Goal: Transaction & Acquisition: Purchase product/service

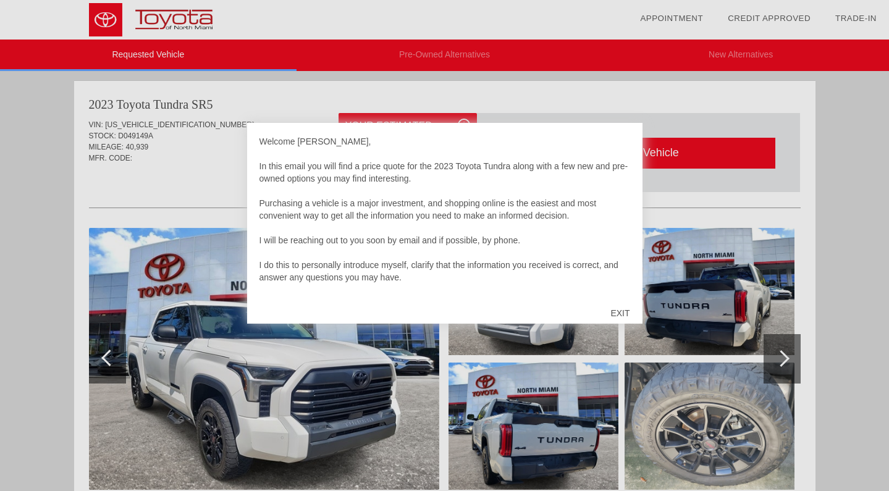
scroll to position [9, 0]
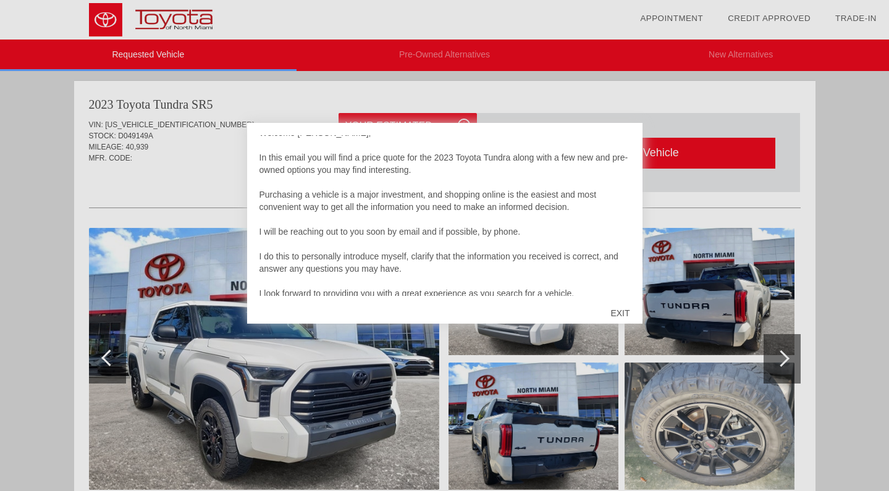
click at [630, 311] on div "EXIT" at bounding box center [620, 313] width 44 height 37
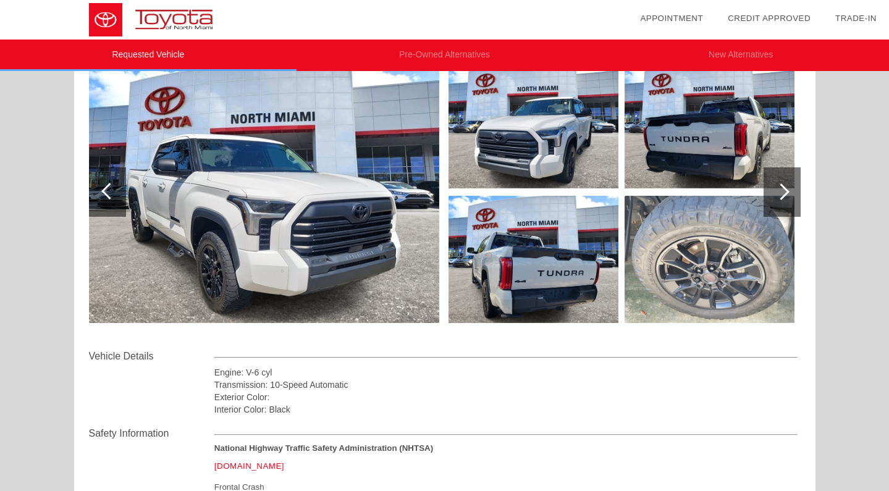
scroll to position [167, 0]
click at [788, 191] on div at bounding box center [781, 191] width 37 height 49
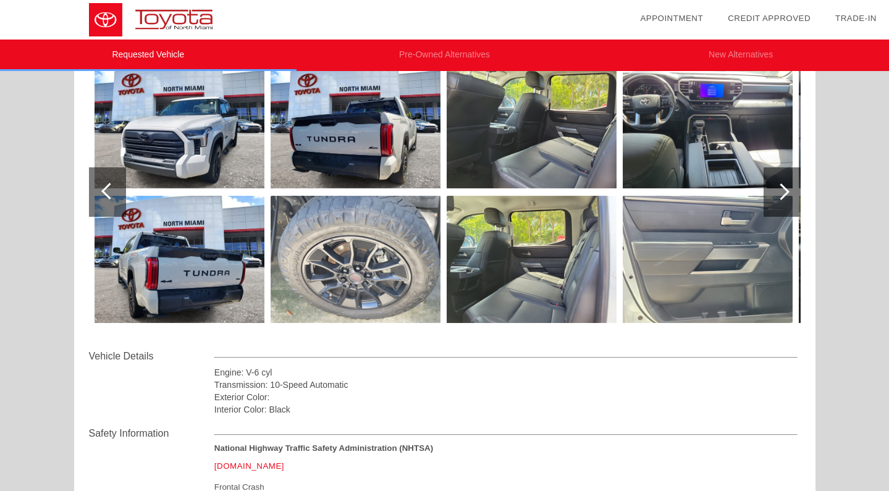
click at [788, 191] on div at bounding box center [781, 191] width 37 height 49
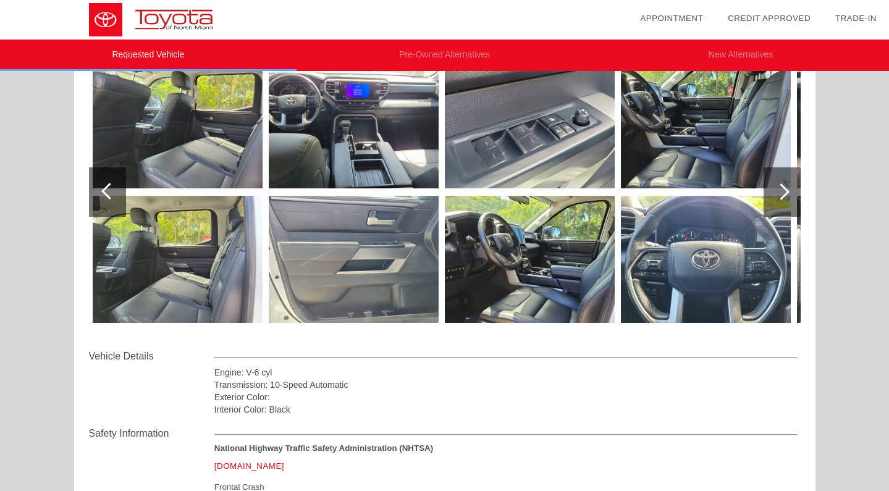
click at [788, 191] on div at bounding box center [780, 191] width 17 height 17
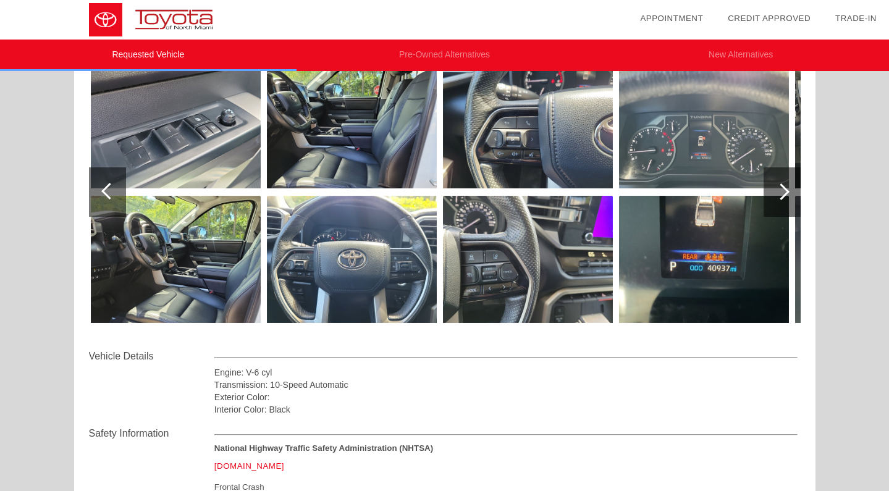
click at [788, 190] on div at bounding box center [781, 191] width 37 height 49
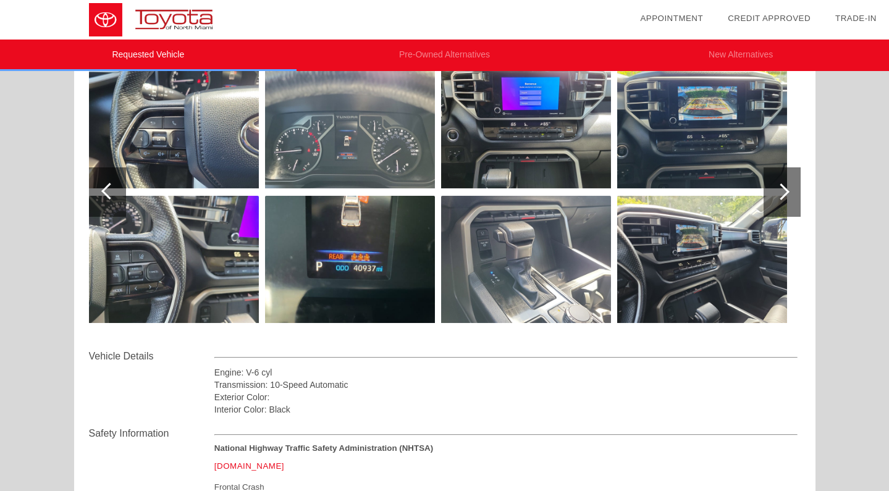
click at [788, 190] on div at bounding box center [781, 191] width 37 height 49
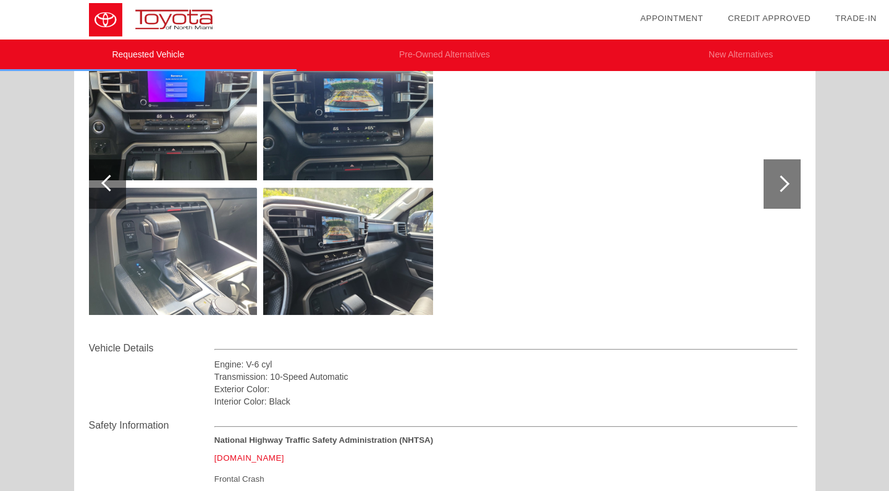
scroll to position [182, 0]
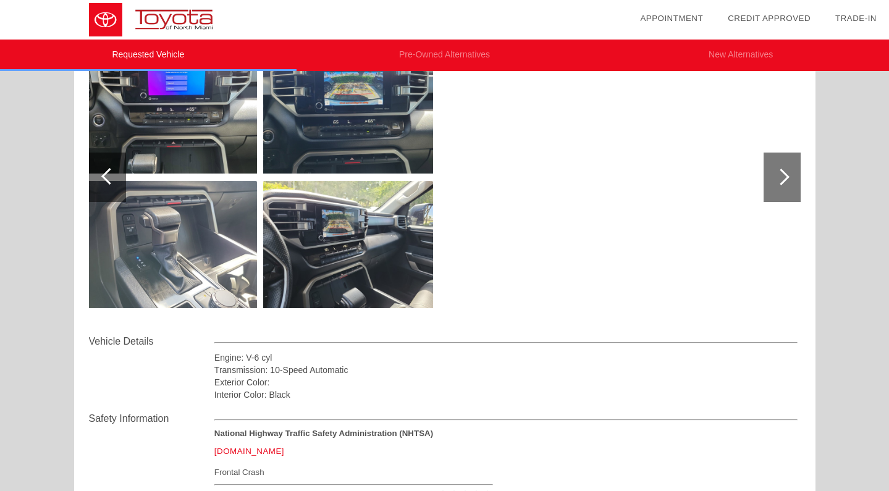
click at [188, 117] on img at bounding box center [172, 109] width 170 height 127
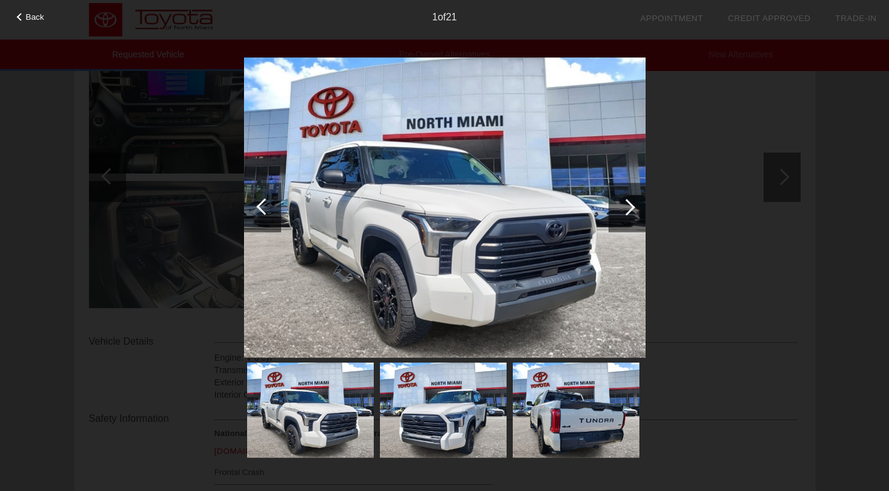
click at [779, 184] on div "Back 1 of 21" at bounding box center [444, 245] width 889 height 491
click at [540, 414] on img at bounding box center [575, 410] width 127 height 94
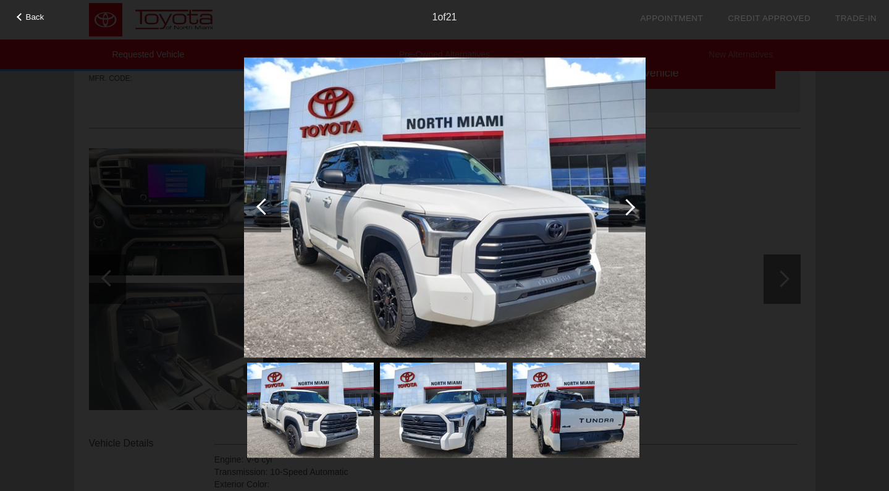
scroll to position [54, 0]
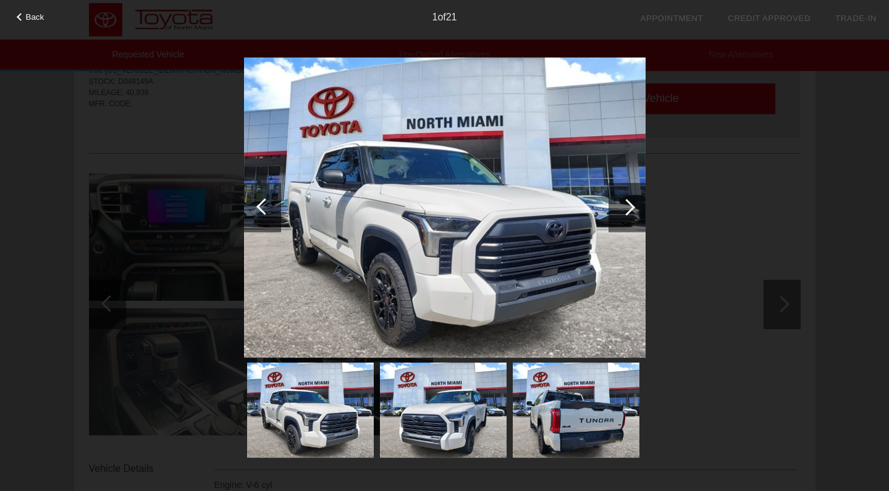
click at [724, 264] on div "Back 1 of 21" at bounding box center [444, 245] width 889 height 491
click at [35, 19] on span "Back" at bounding box center [35, 16] width 19 height 9
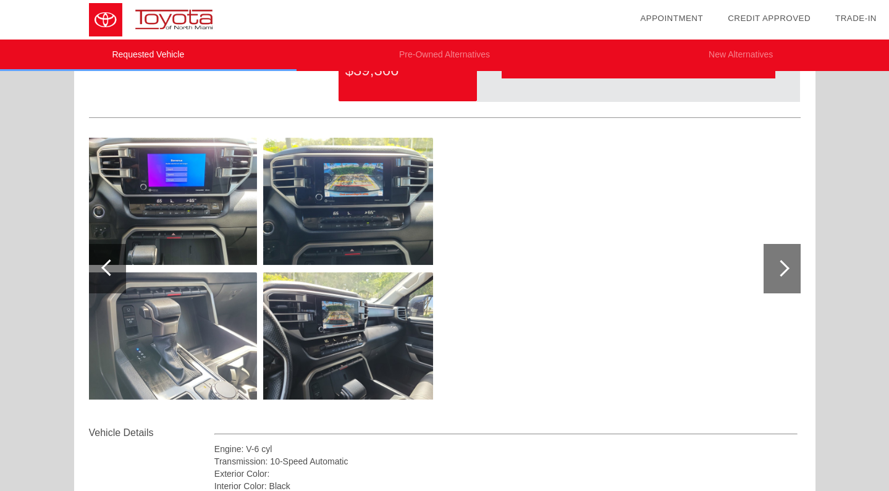
scroll to position [104, 0]
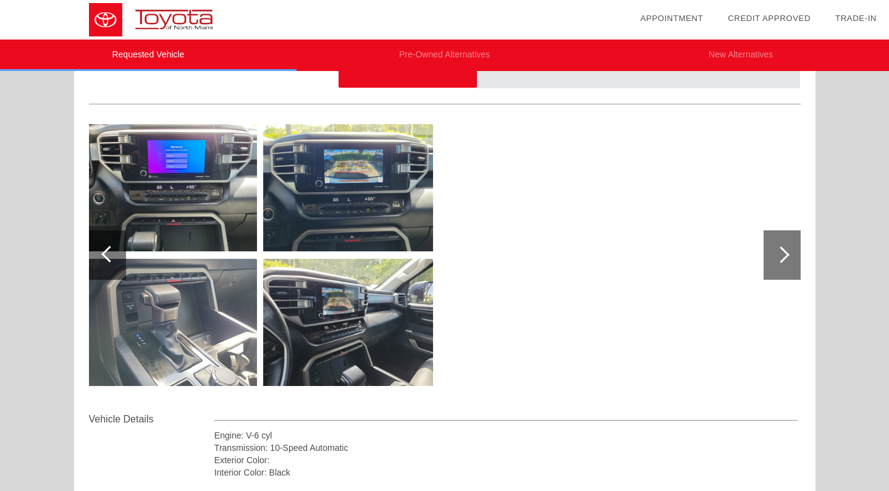
click at [777, 257] on div at bounding box center [780, 254] width 17 height 17
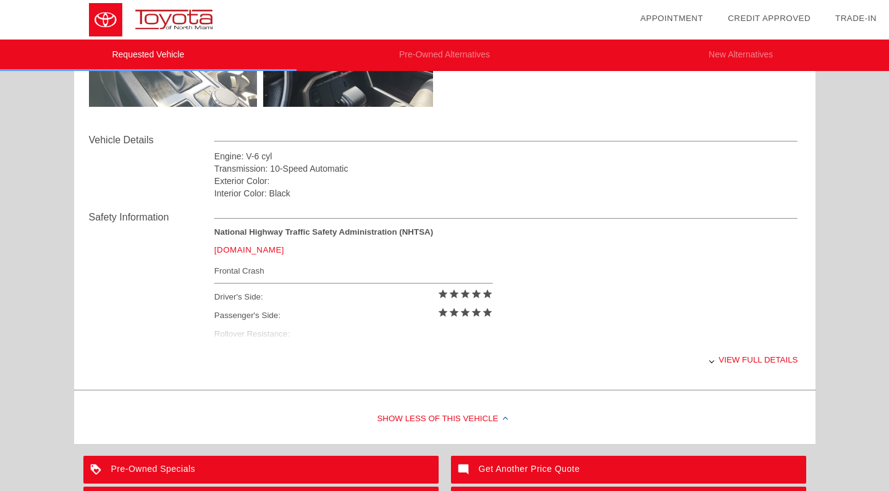
scroll to position [378, 0]
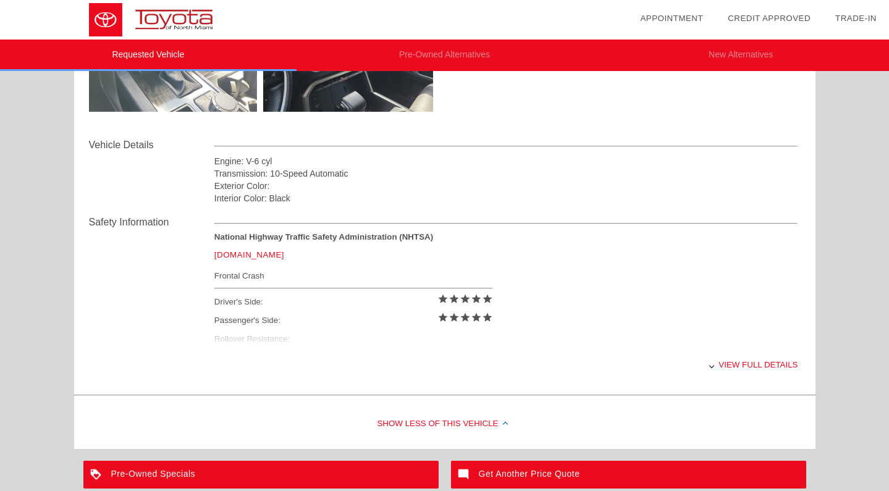
click at [740, 363] on div "View full details" at bounding box center [505, 364] width 583 height 30
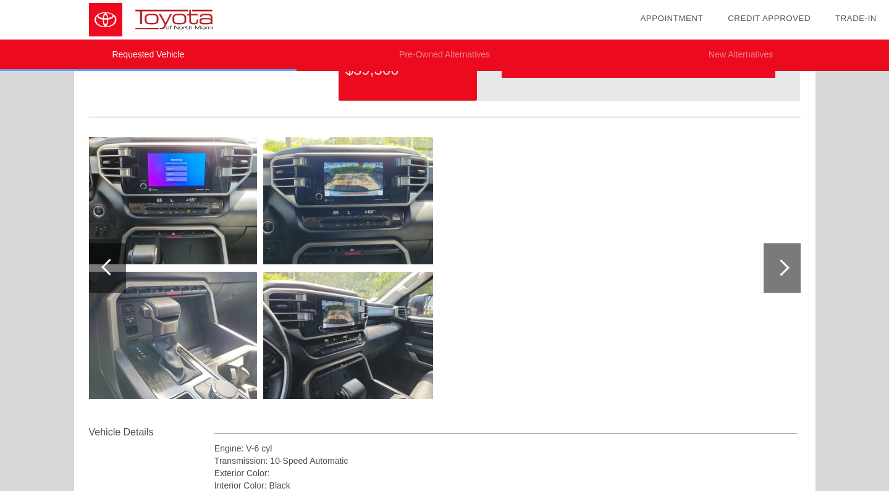
scroll to position [0, 0]
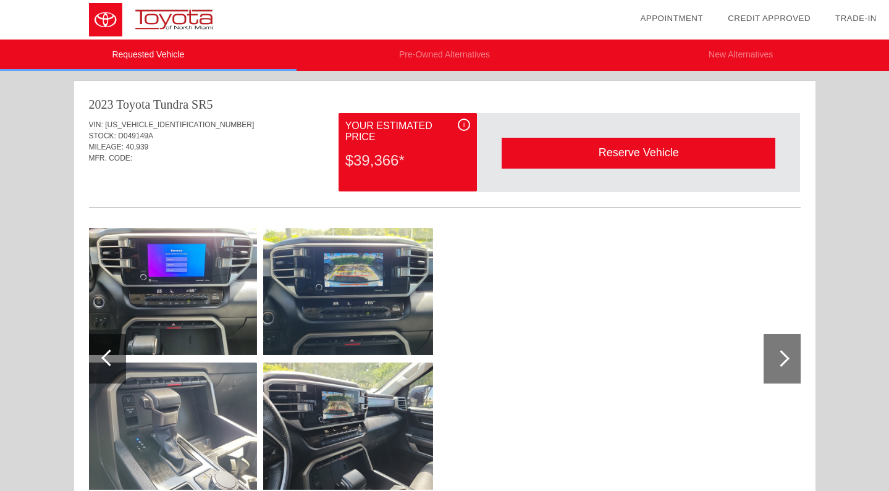
click at [157, 285] on img at bounding box center [172, 291] width 170 height 127
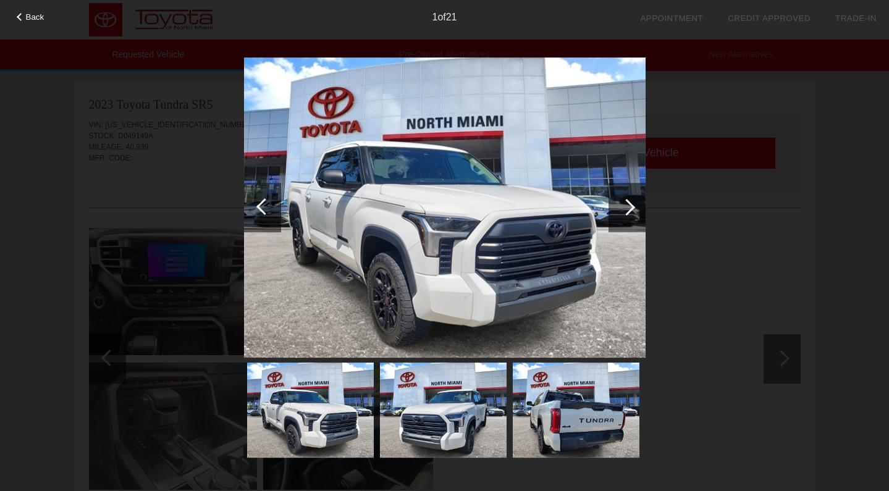
click at [619, 206] on div at bounding box center [626, 207] width 37 height 49
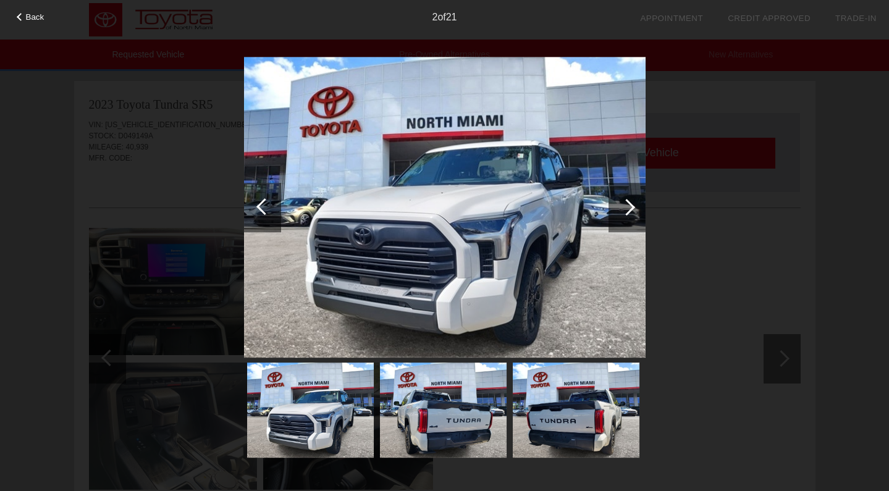
click at [619, 206] on div at bounding box center [626, 207] width 37 height 49
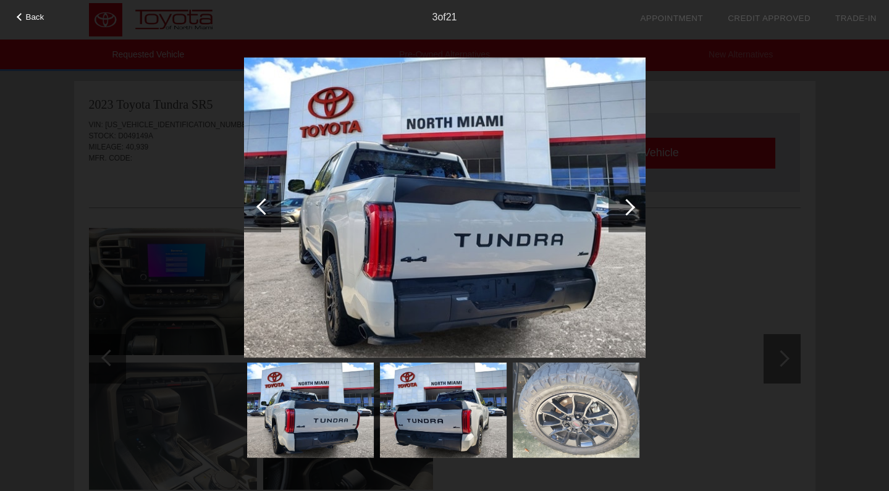
click at [619, 206] on div at bounding box center [626, 207] width 37 height 49
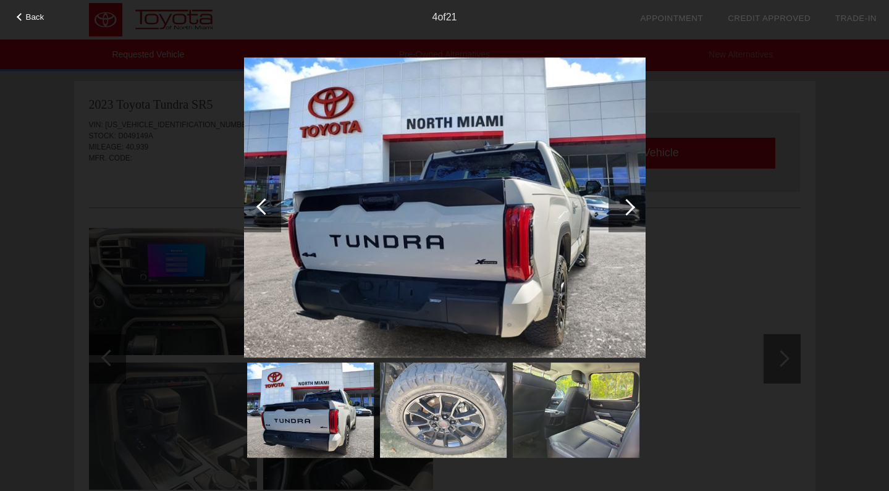
click at [619, 206] on div at bounding box center [626, 207] width 37 height 49
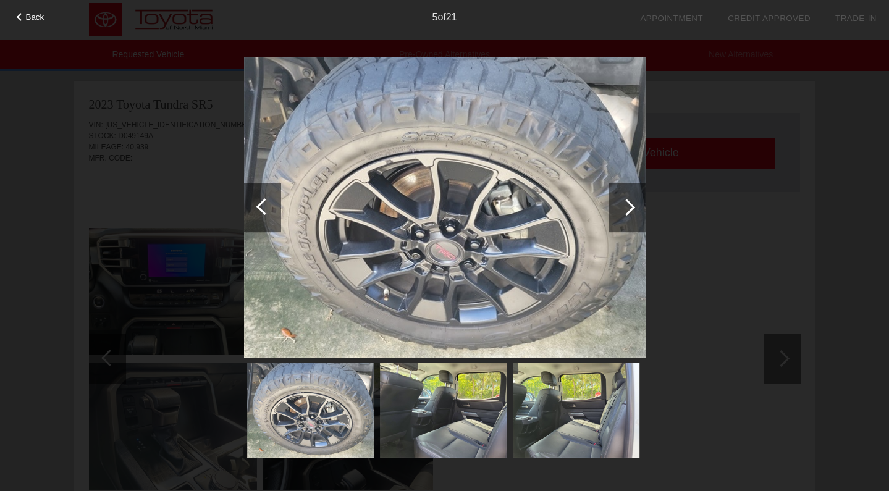
click at [619, 206] on div at bounding box center [626, 207] width 37 height 49
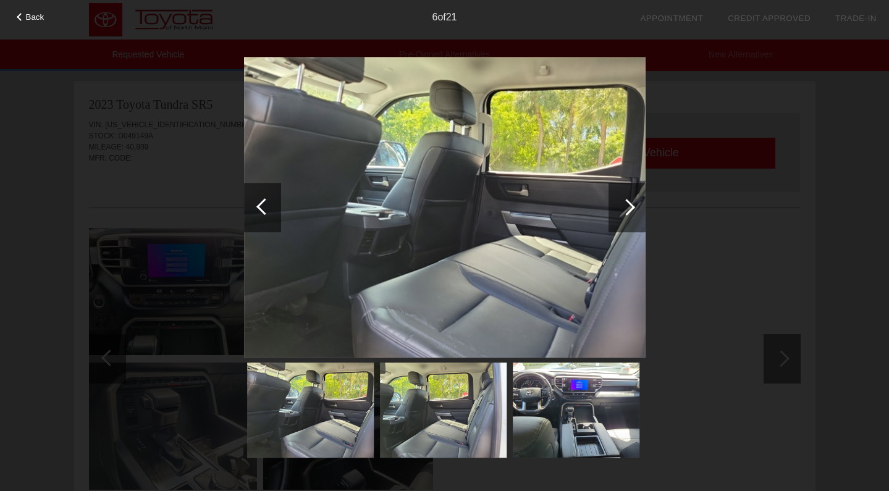
click at [619, 206] on div at bounding box center [626, 207] width 37 height 49
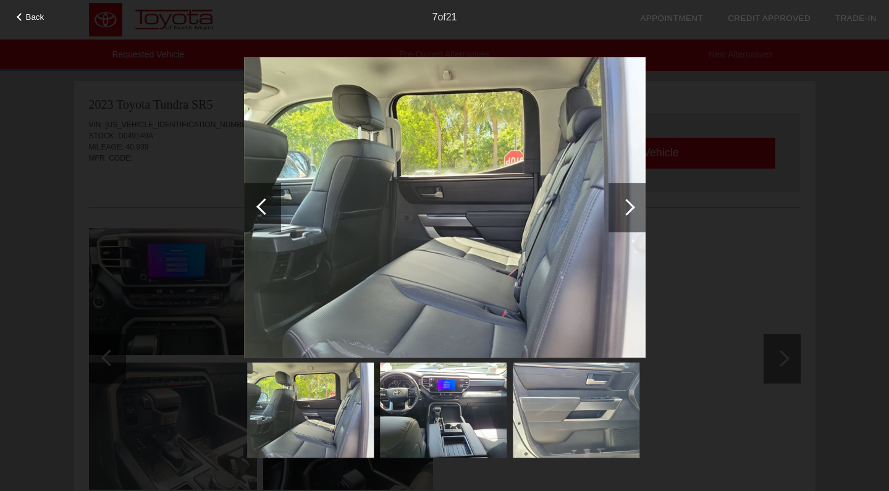
click at [619, 206] on div at bounding box center [626, 207] width 37 height 49
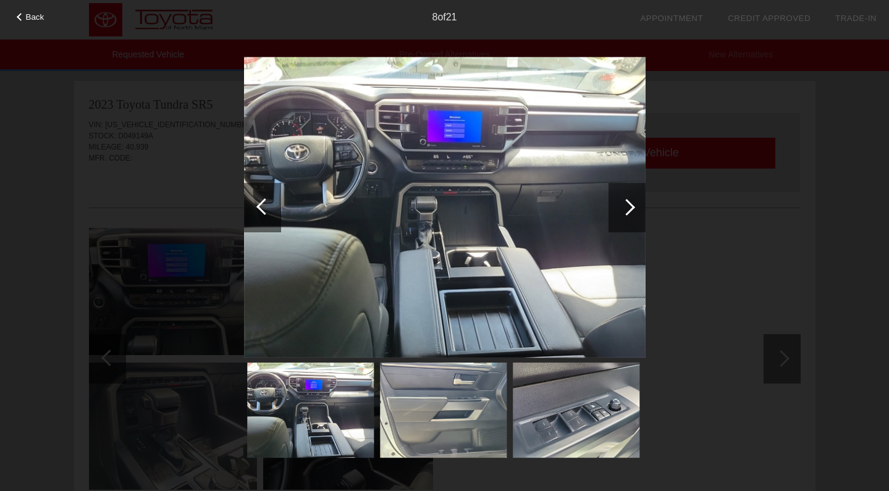
click at [619, 206] on div at bounding box center [626, 207] width 37 height 49
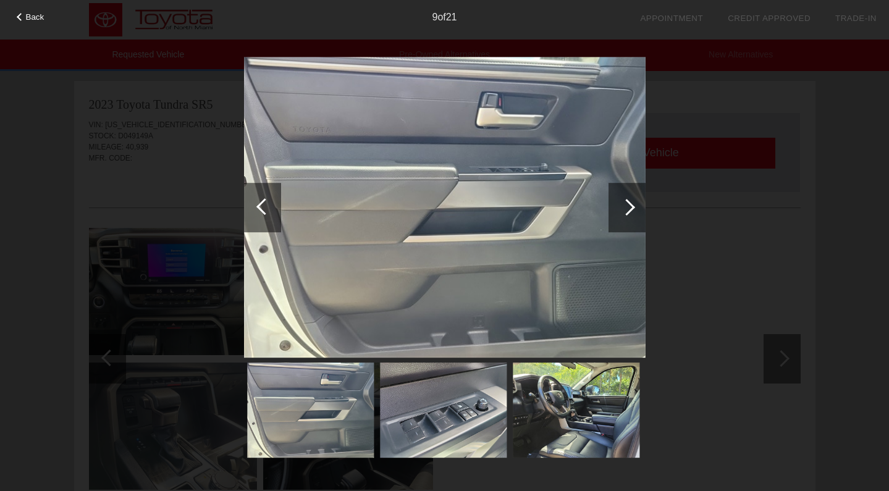
click at [619, 205] on div at bounding box center [626, 207] width 37 height 49
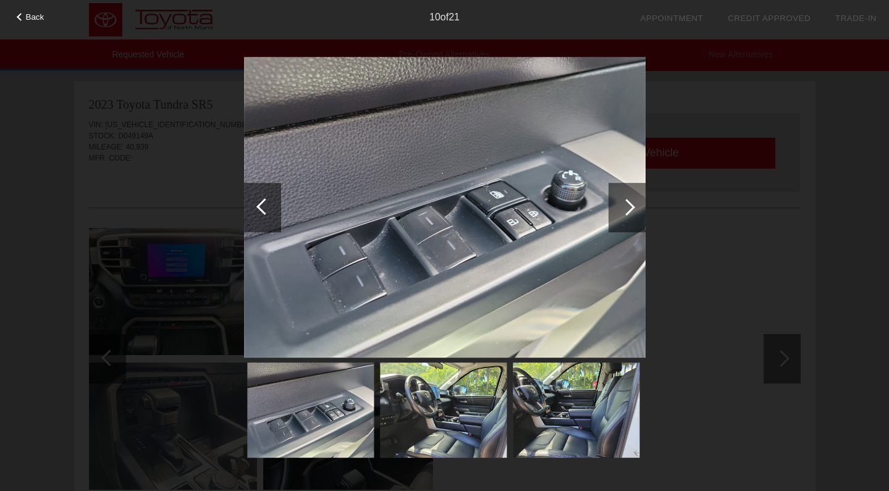
click at [619, 205] on div at bounding box center [626, 207] width 37 height 49
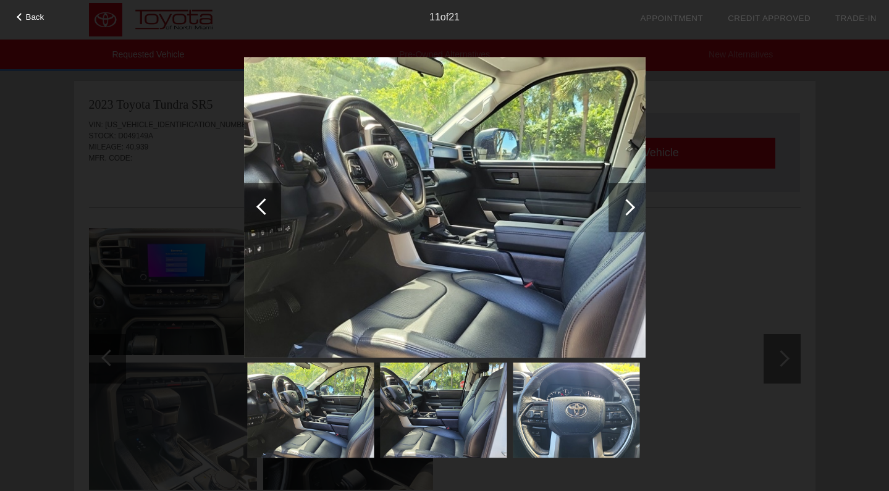
click at [619, 205] on div at bounding box center [626, 207] width 37 height 49
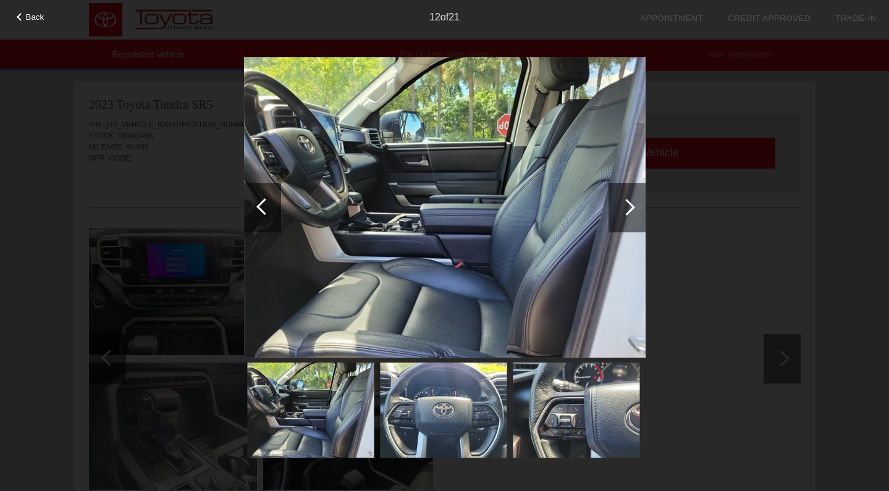
click at [619, 205] on div at bounding box center [626, 207] width 37 height 49
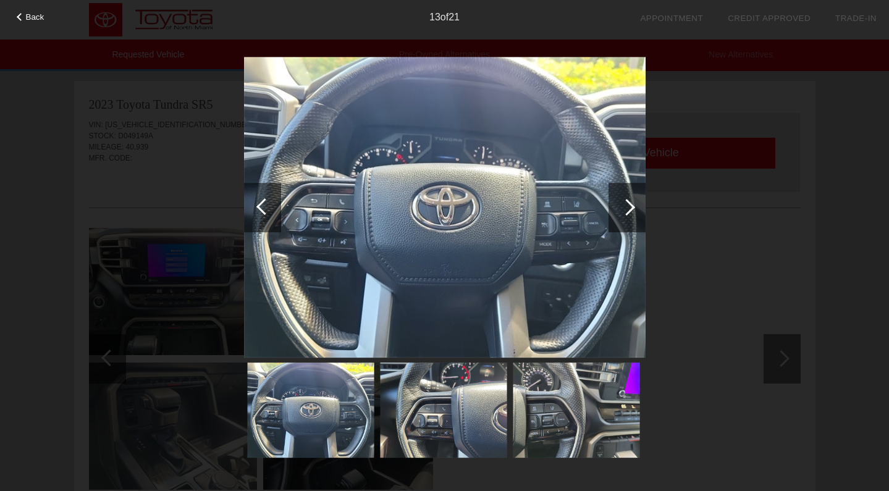
click at [619, 204] on div at bounding box center [626, 207] width 37 height 49
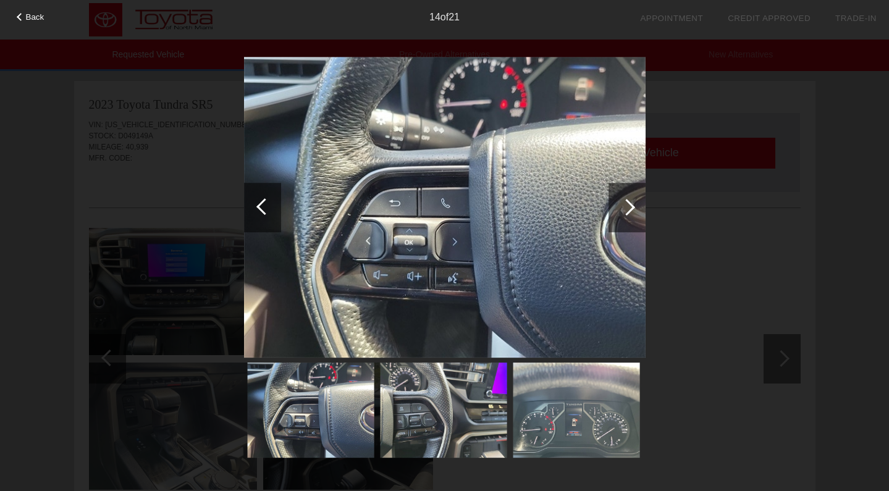
click at [619, 204] on div at bounding box center [626, 207] width 37 height 49
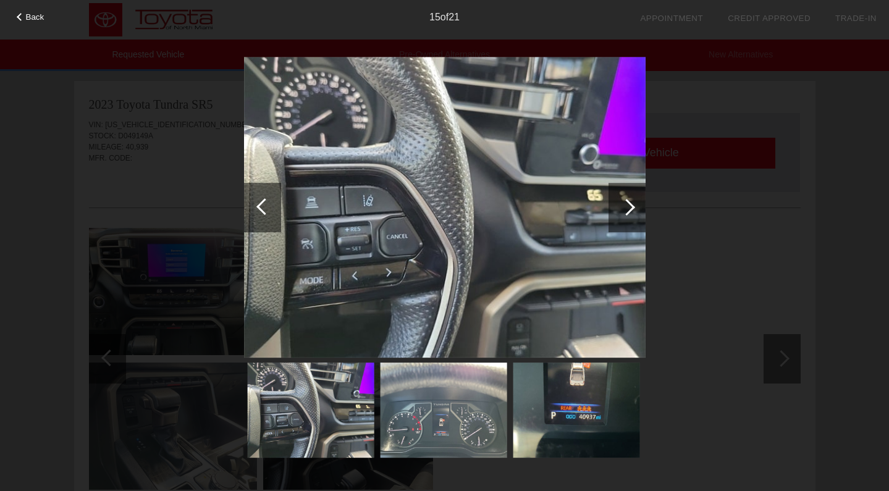
click at [619, 204] on div at bounding box center [626, 207] width 37 height 49
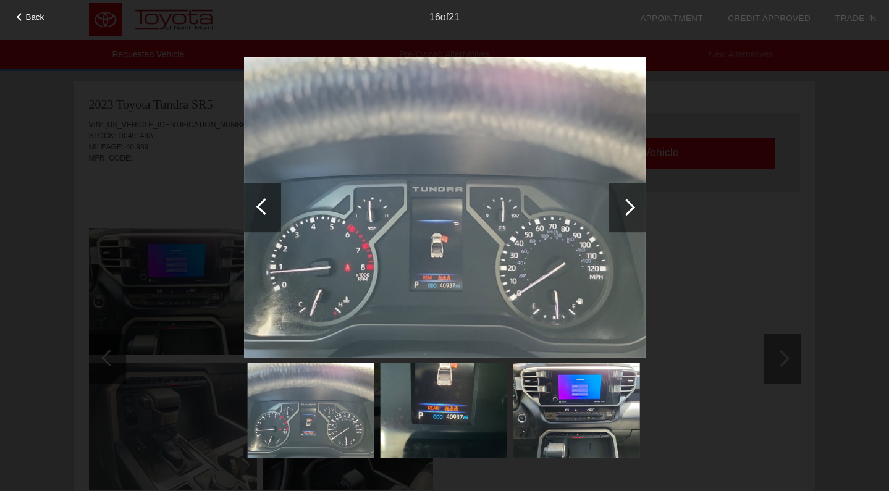
click at [619, 204] on div at bounding box center [626, 207] width 37 height 49
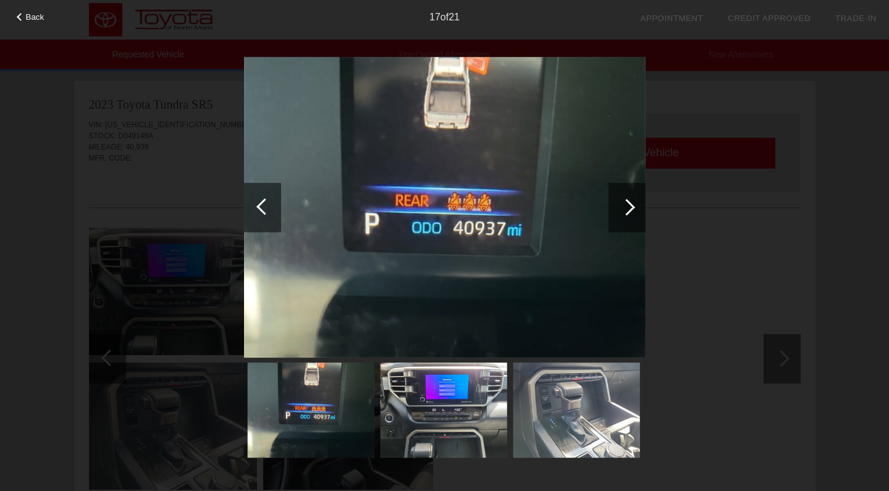
click at [619, 204] on div at bounding box center [626, 207] width 37 height 49
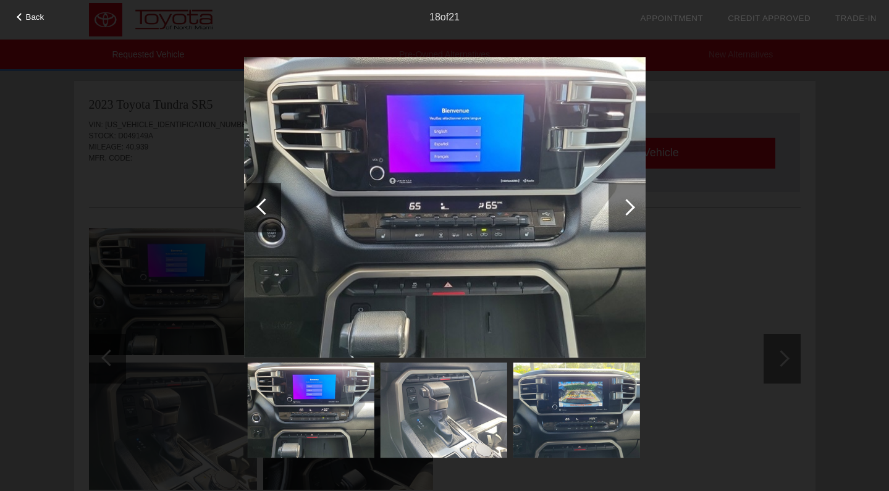
click at [619, 204] on div at bounding box center [626, 207] width 37 height 49
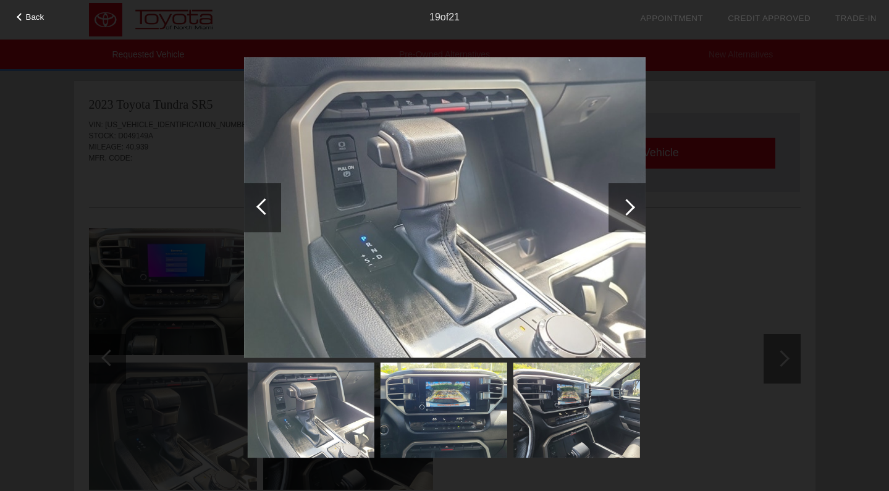
click at [619, 204] on div at bounding box center [626, 207] width 37 height 49
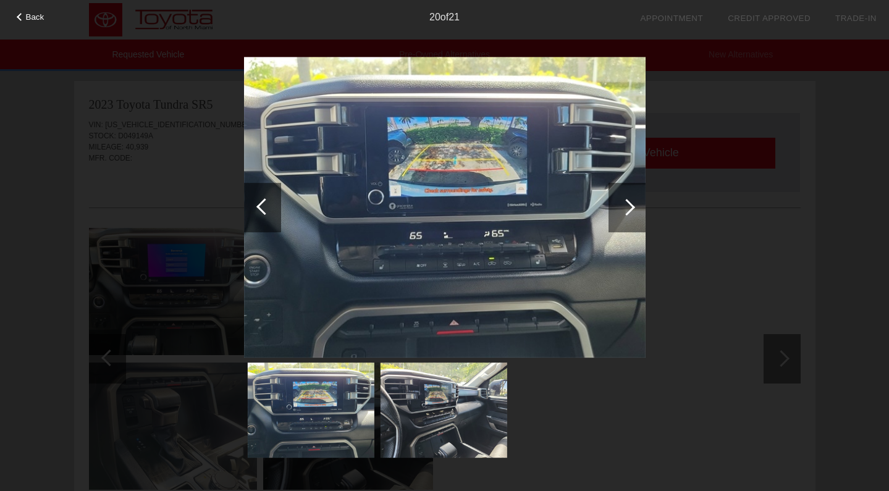
click at [619, 204] on div at bounding box center [626, 207] width 37 height 49
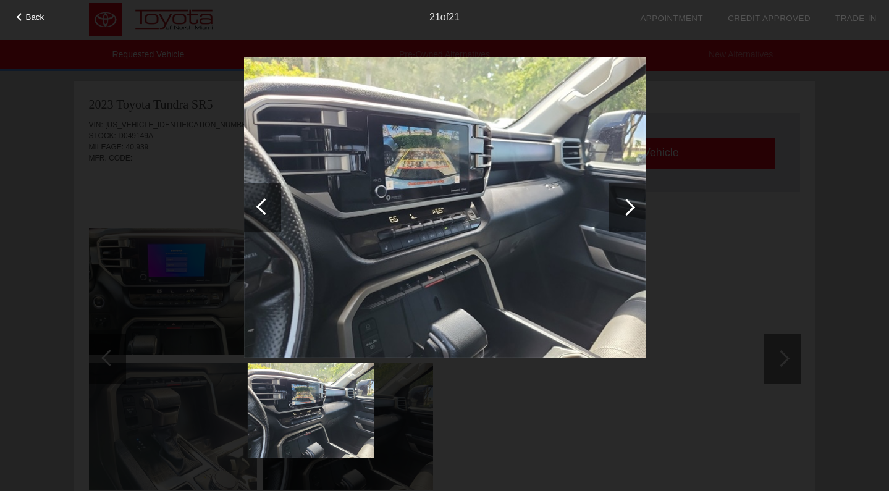
click at [619, 204] on div at bounding box center [626, 207] width 37 height 49
click at [106, 116] on div "Back 21 of 21" at bounding box center [444, 245] width 889 height 491
click at [31, 19] on span "Back" at bounding box center [35, 16] width 19 height 9
